Goal: Task Accomplishment & Management: Use online tool/utility

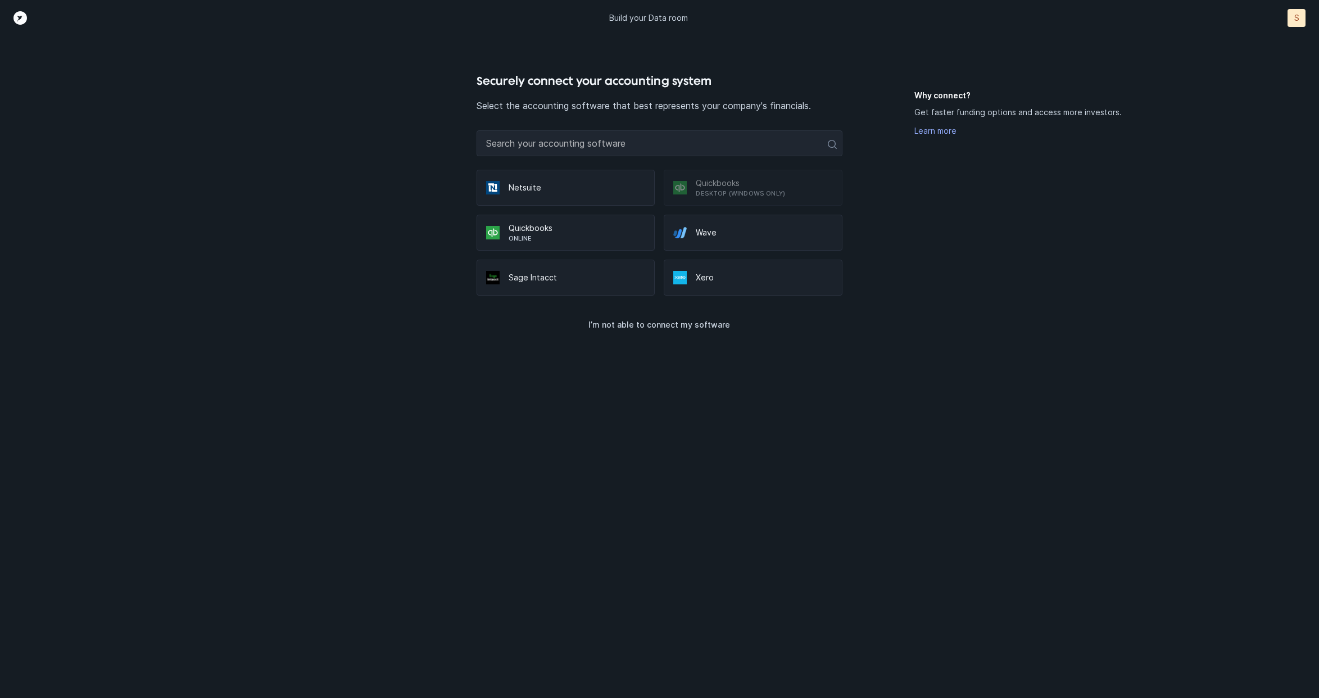
click at [547, 230] on p "Quickbooks" at bounding box center [577, 228] width 137 height 11
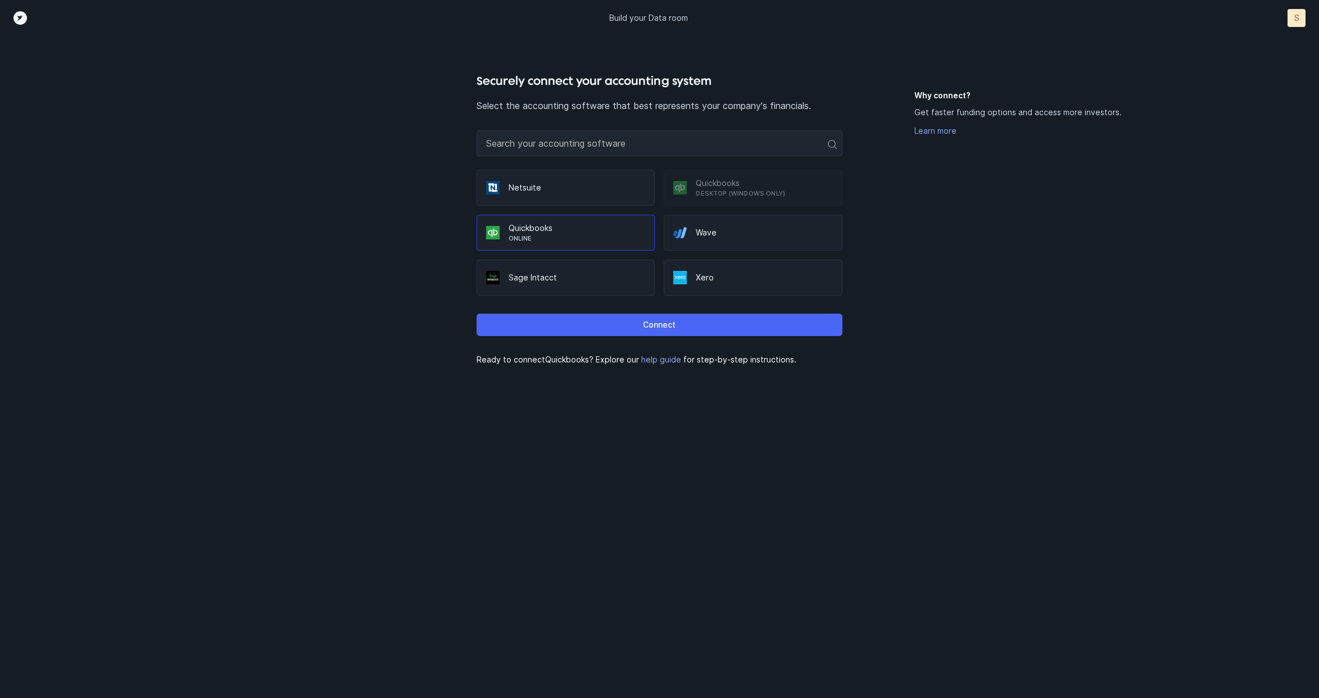
click at [654, 324] on p "Connect" at bounding box center [659, 324] width 33 height 13
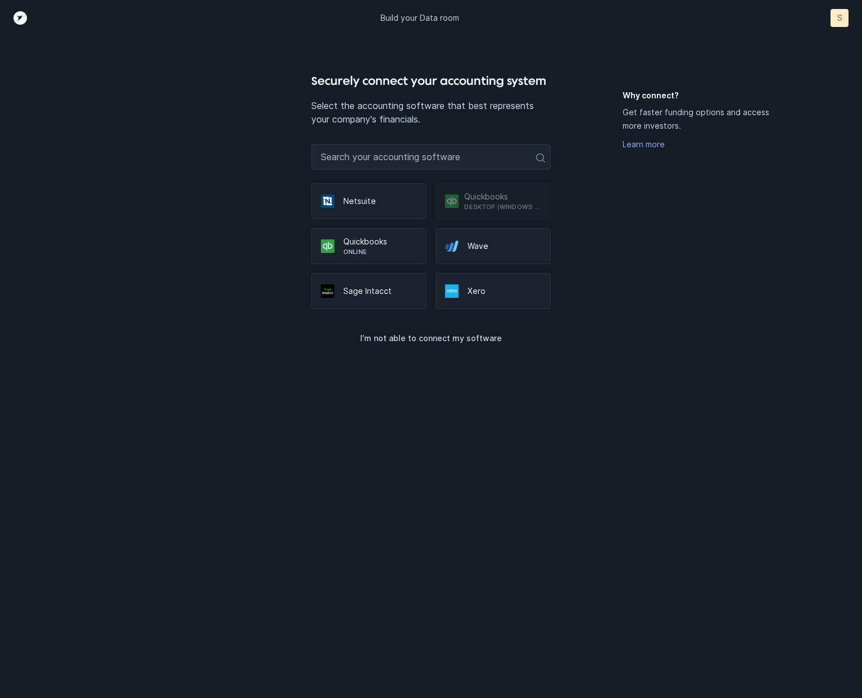
click at [365, 246] on p "Quickbooks" at bounding box center [380, 241] width 74 height 11
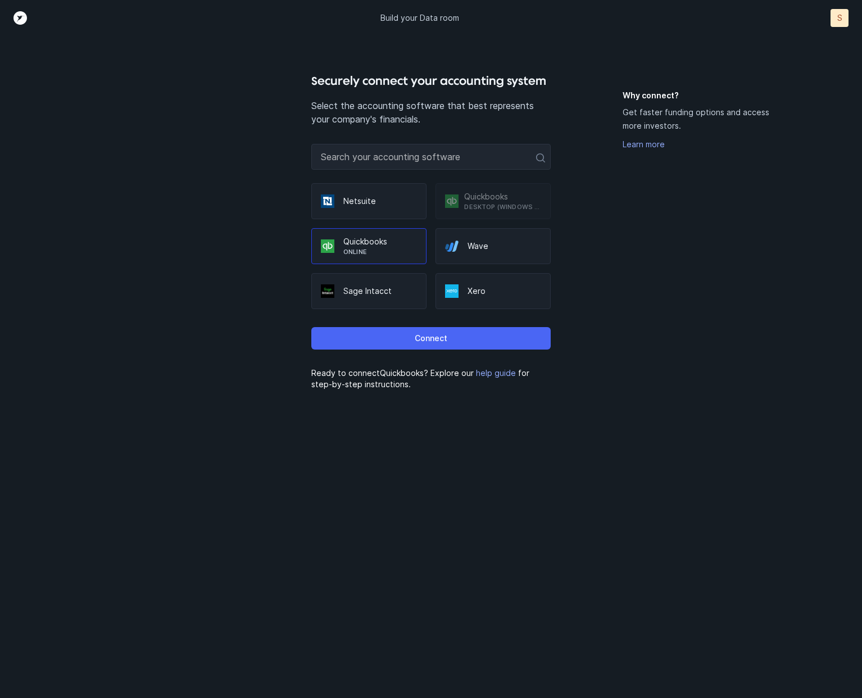
click at [430, 339] on p "Connect" at bounding box center [431, 338] width 33 height 13
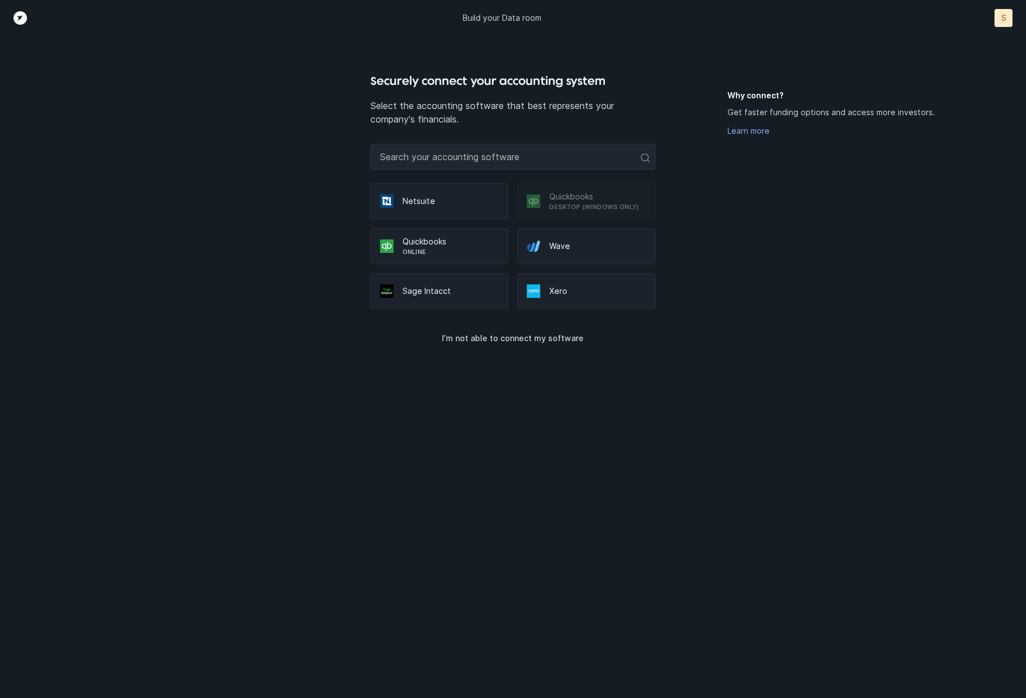
click at [405, 248] on p "Online" at bounding box center [450, 251] width 96 height 9
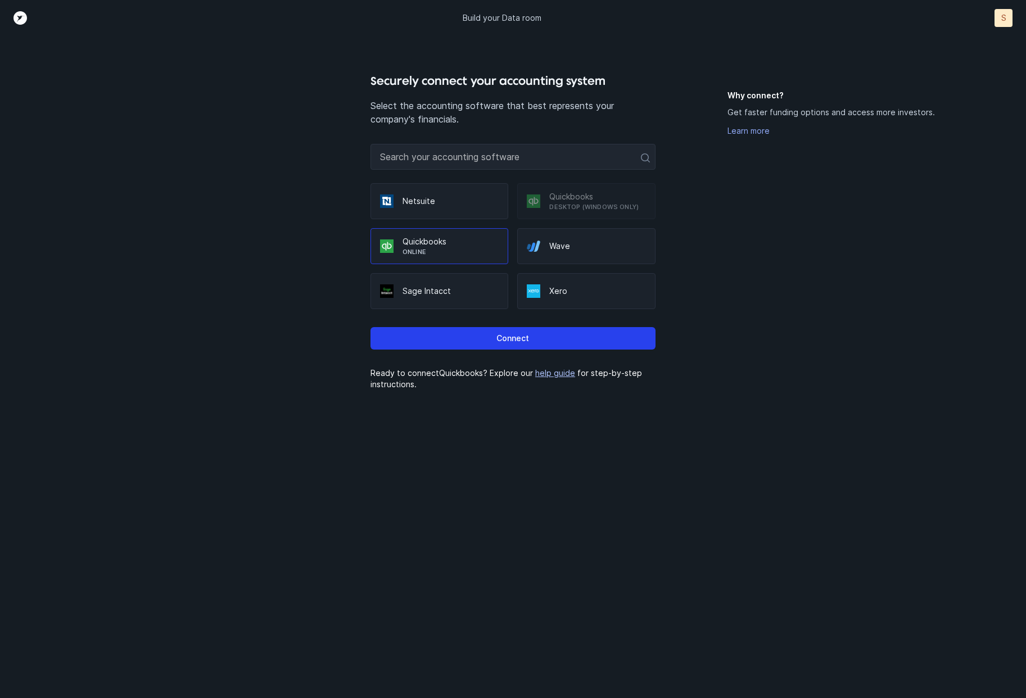
click at [545, 371] on link "help guide" at bounding box center [555, 373] width 40 height 10
click at [510, 335] on p "Connect" at bounding box center [512, 338] width 33 height 13
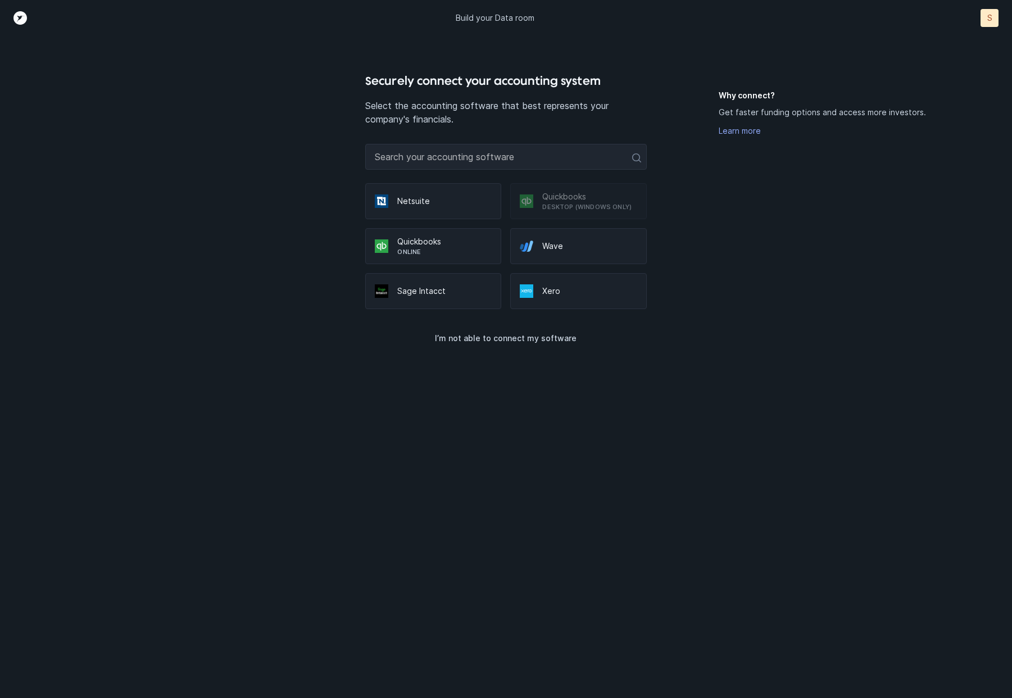
click at [428, 243] on p "Quickbooks" at bounding box center [444, 241] width 94 height 11
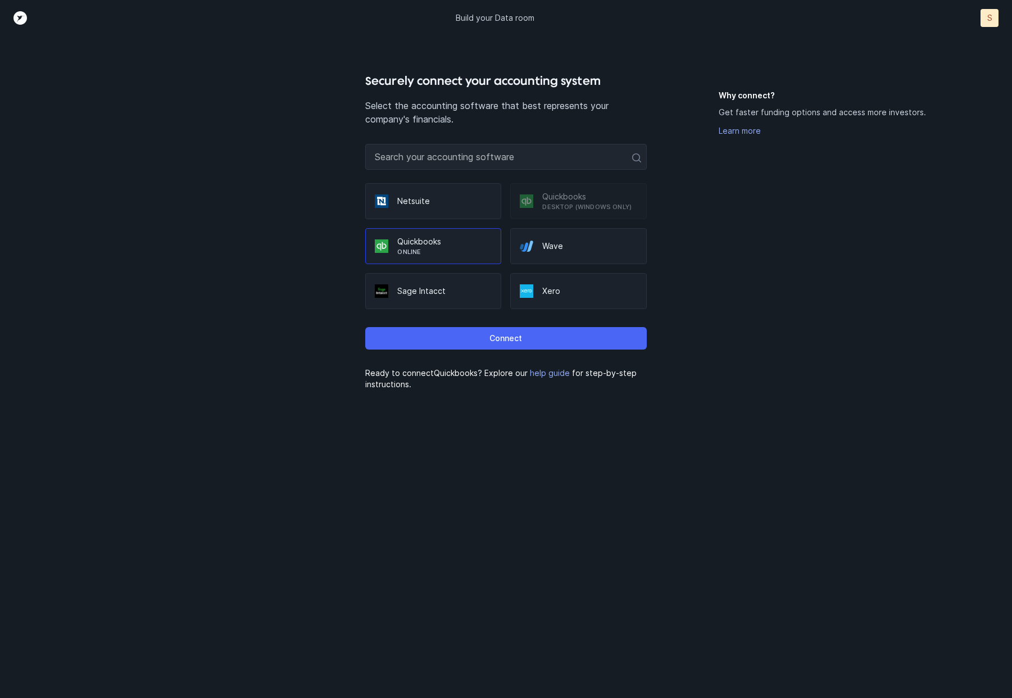
click at [536, 332] on button "Connect" at bounding box center [505, 338] width 281 height 22
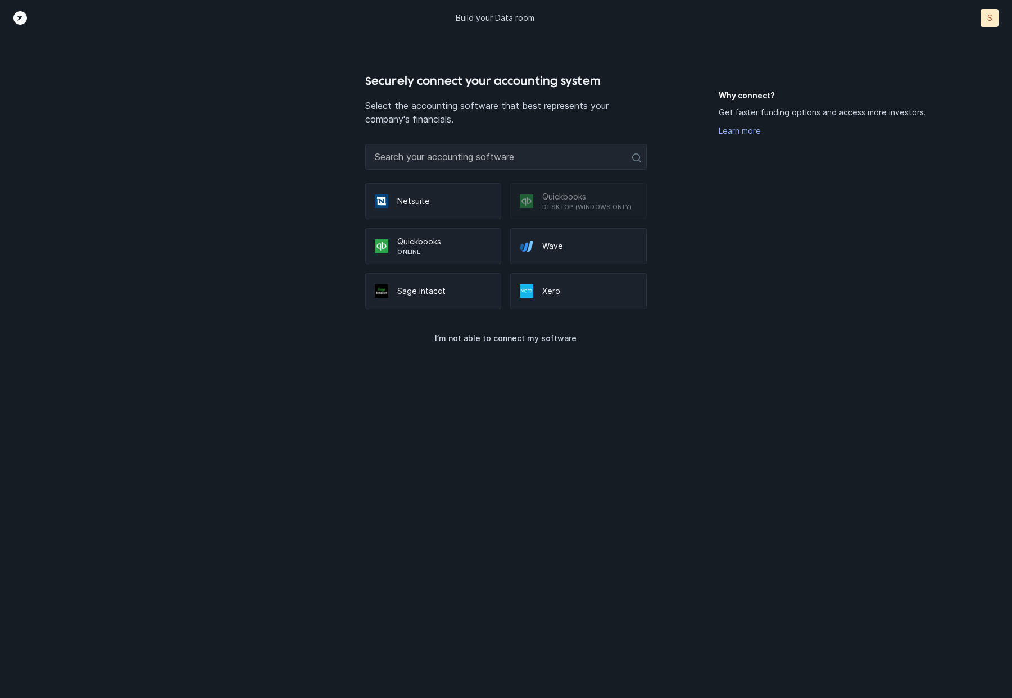
click at [439, 249] on p "Online" at bounding box center [444, 251] width 94 height 9
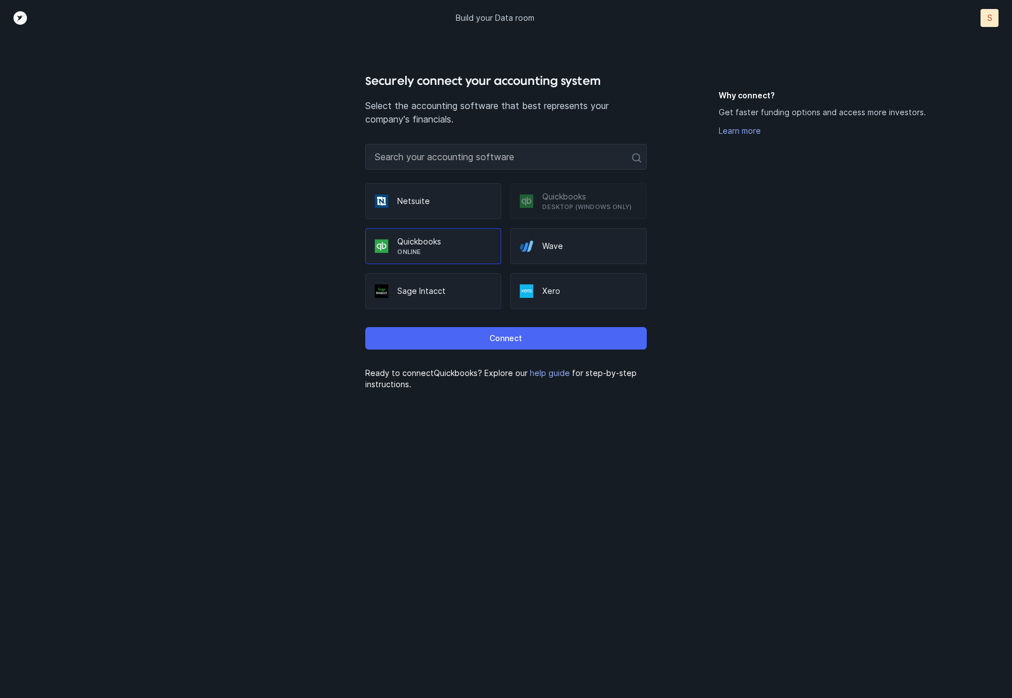
click at [500, 339] on p "Connect" at bounding box center [505, 338] width 33 height 13
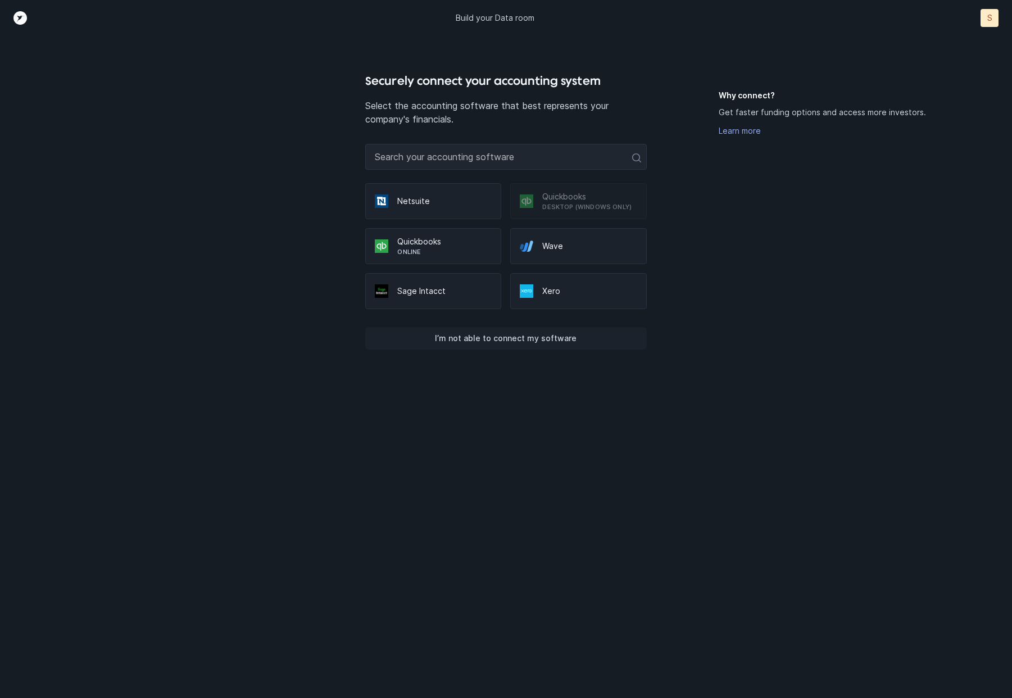
click at [468, 335] on p "I’m not able to connect my software" at bounding box center [506, 338] width 142 height 13
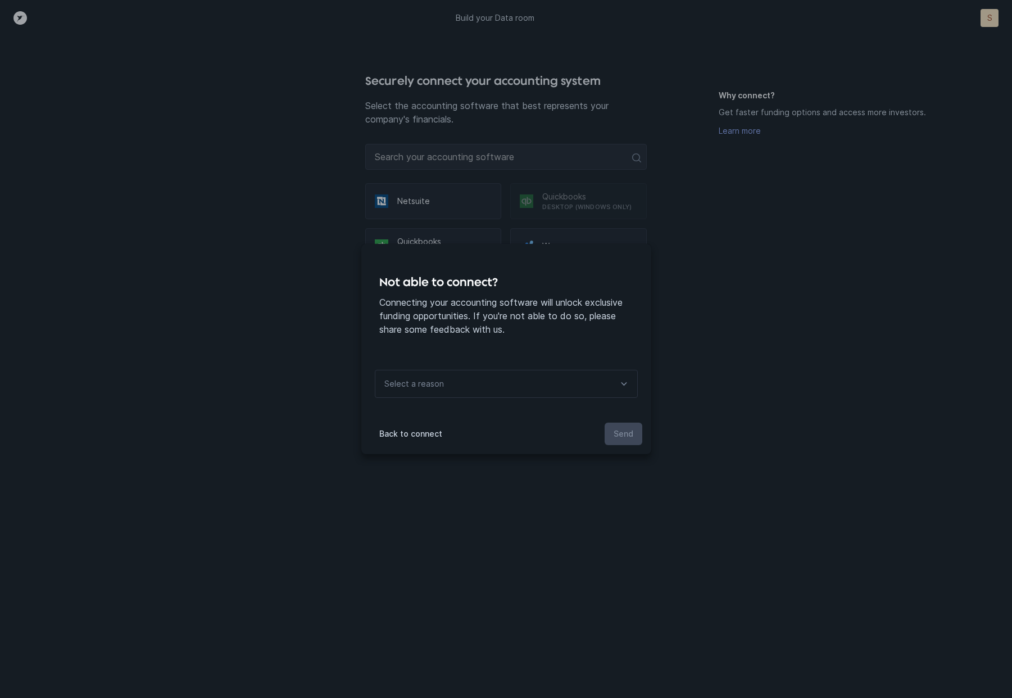
click at [467, 384] on div "Select a reason" at bounding box center [506, 384] width 263 height 28
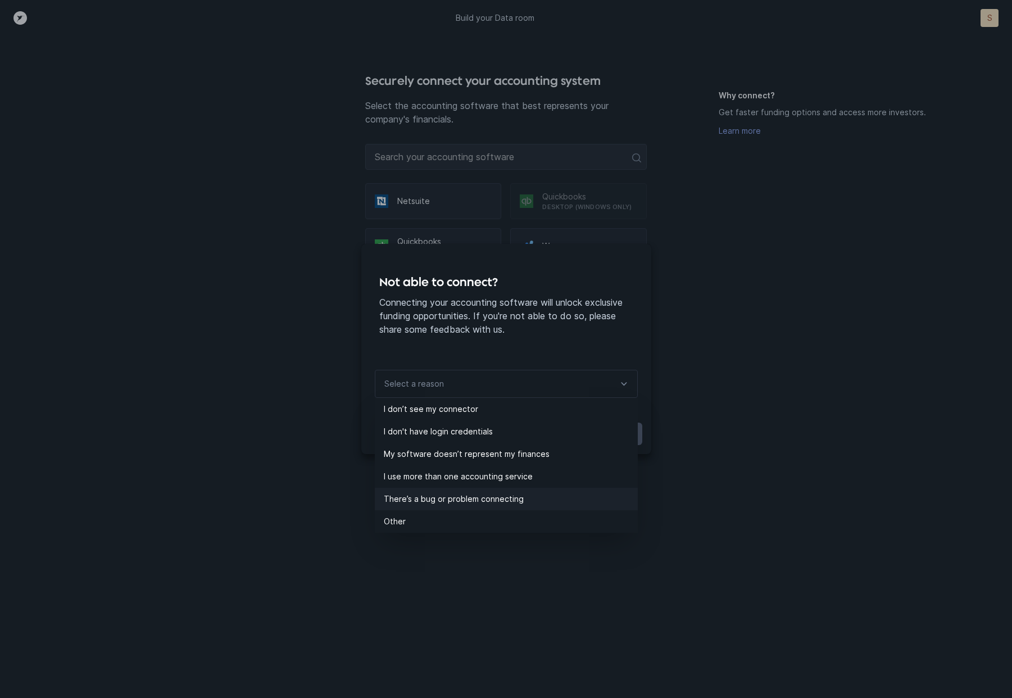
click at [436, 501] on p "There’s a bug or problem connecting" at bounding box center [511, 498] width 254 height 13
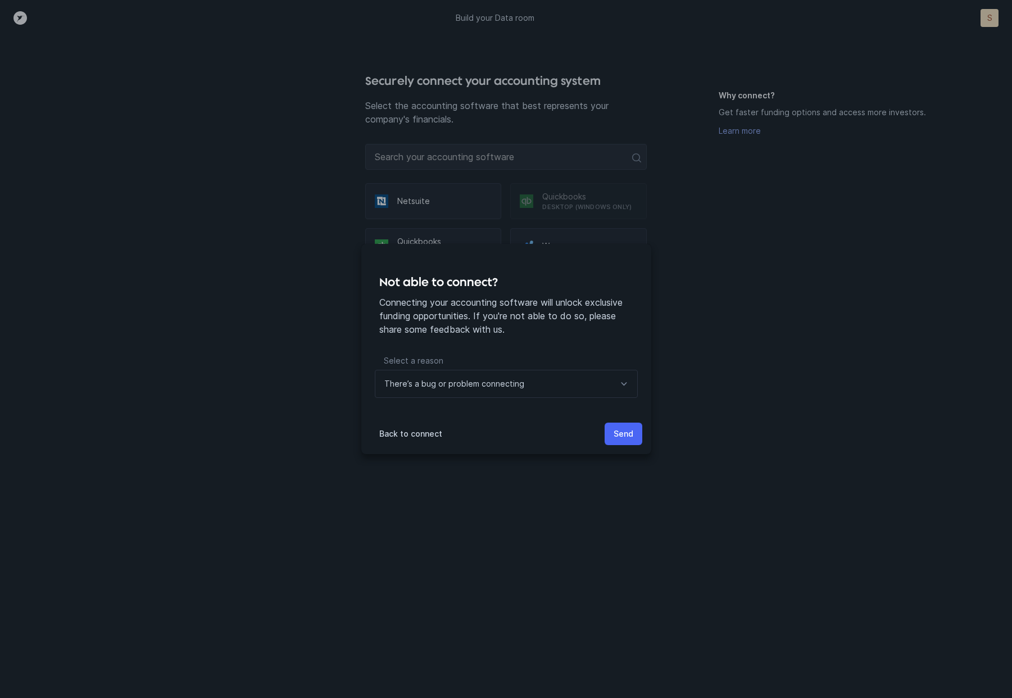
click at [628, 433] on p "Send" at bounding box center [624, 433] width 20 height 13
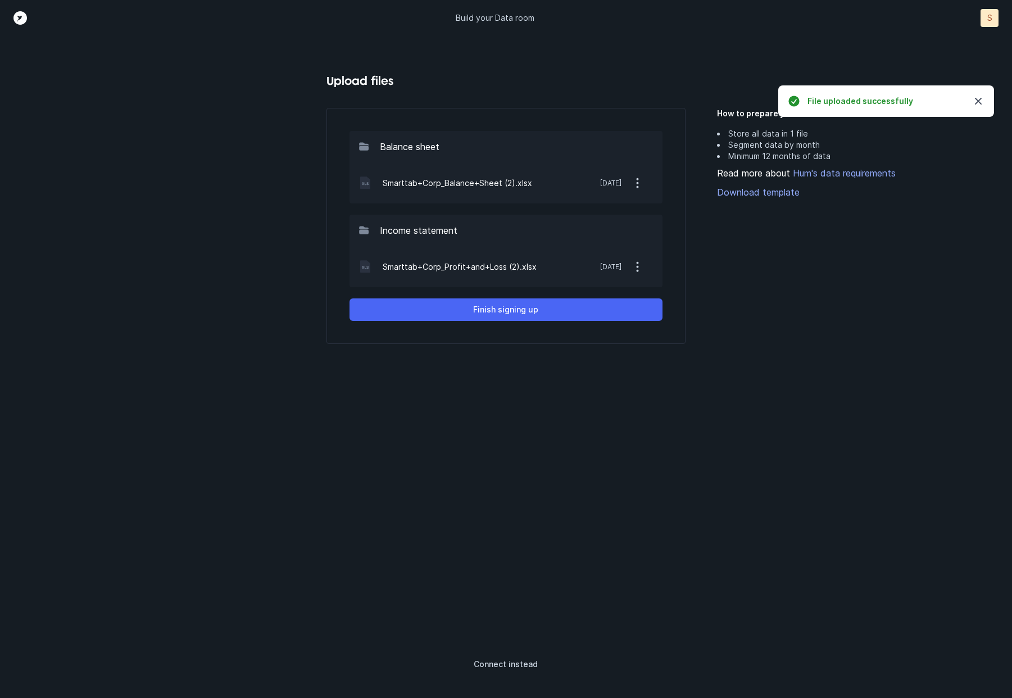
click at [502, 316] on p "Finish signing up" at bounding box center [505, 309] width 65 height 13
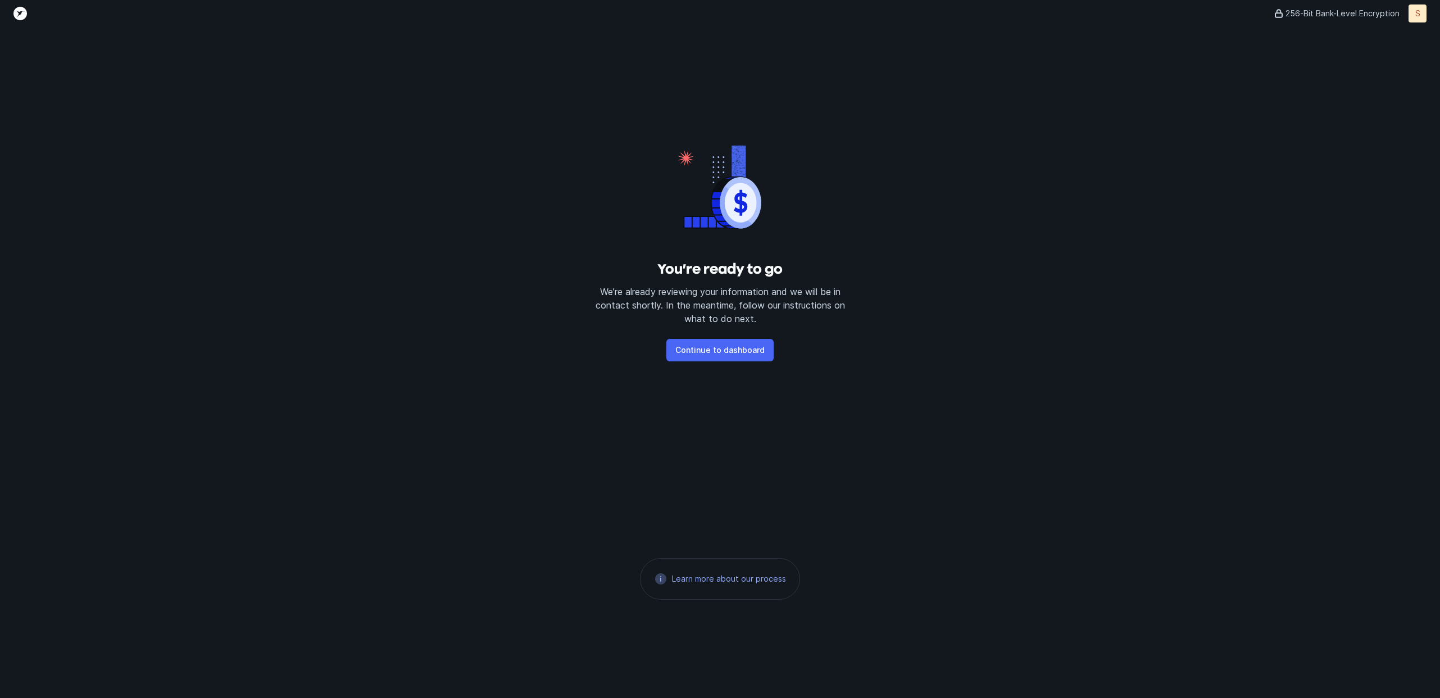
click at [717, 356] on p "Continue to dashboard" at bounding box center [720, 349] width 89 height 13
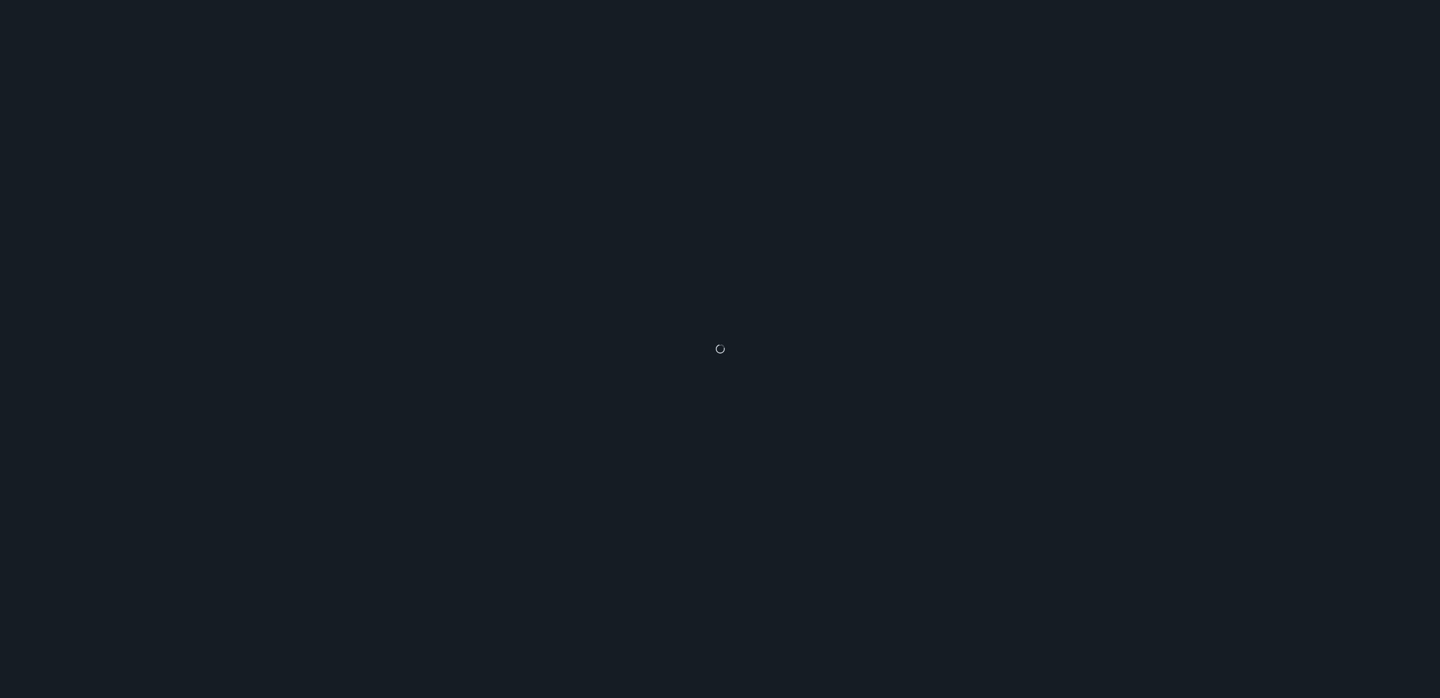
click at [549, 319] on div at bounding box center [720, 349] width 1440 height 698
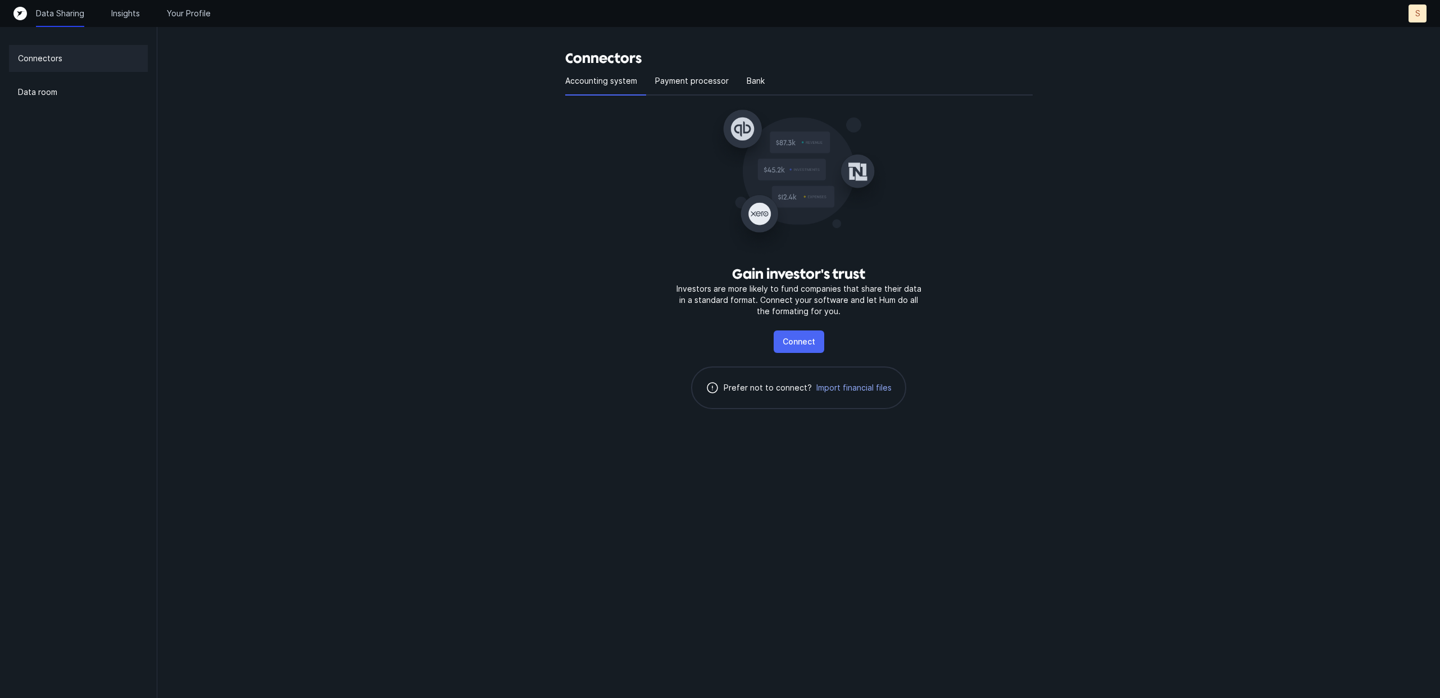
click at [793, 348] on p "Connect" at bounding box center [799, 341] width 33 height 13
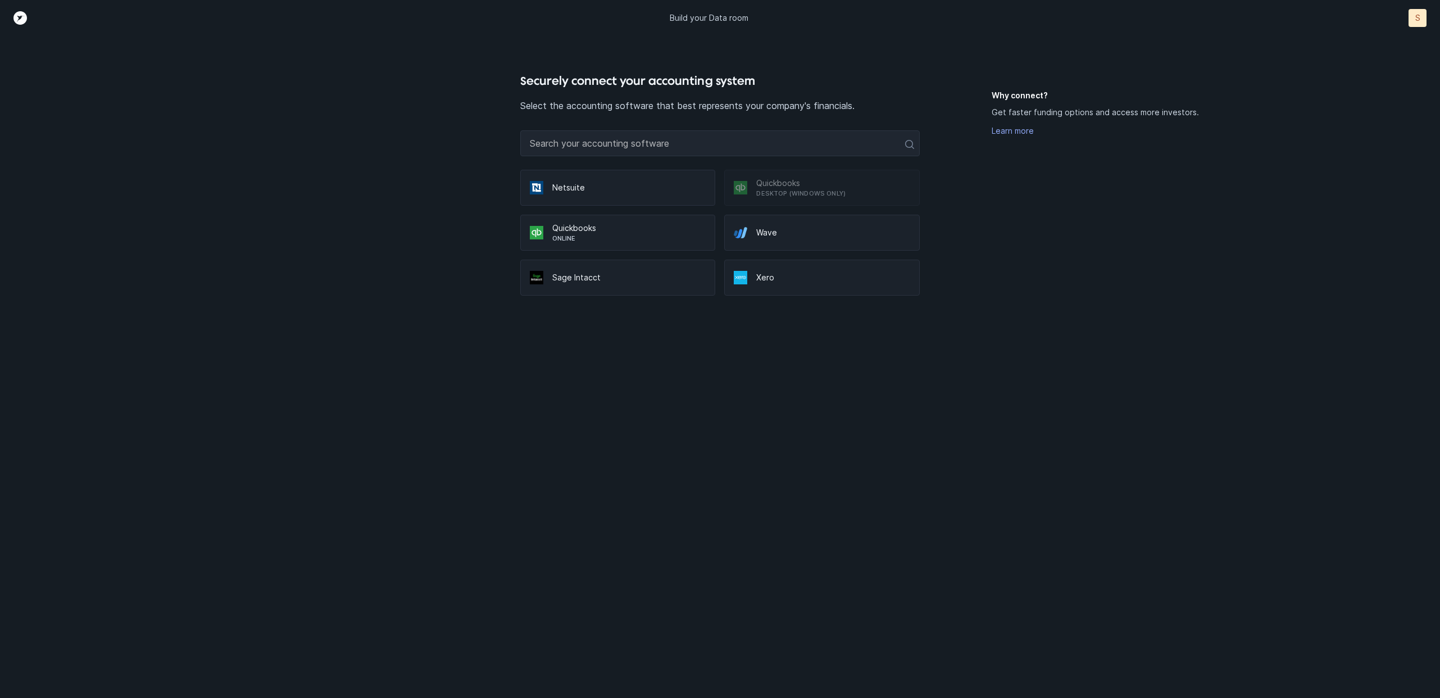
click at [628, 230] on p "Quickbooks" at bounding box center [629, 228] width 154 height 11
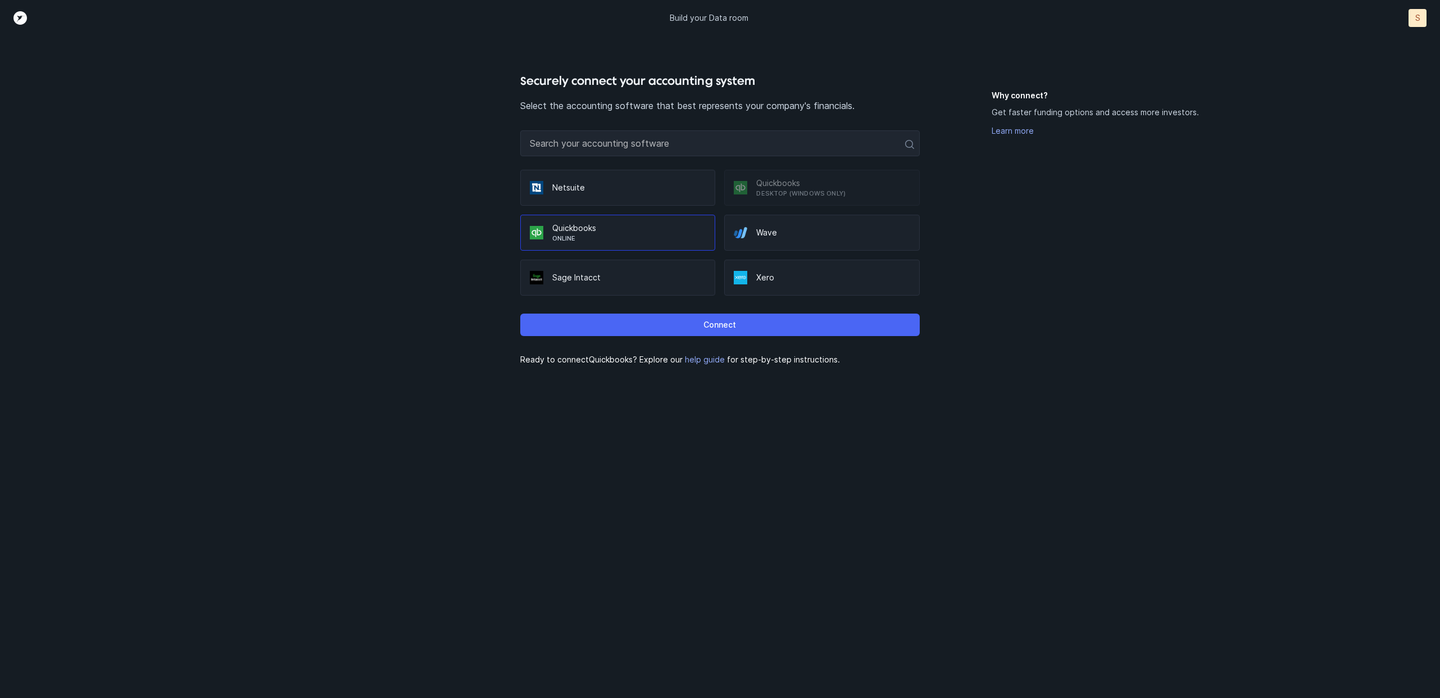
click at [746, 331] on button "Connect" at bounding box center [720, 325] width 400 height 22
